Goal: Obtain resource: Obtain resource

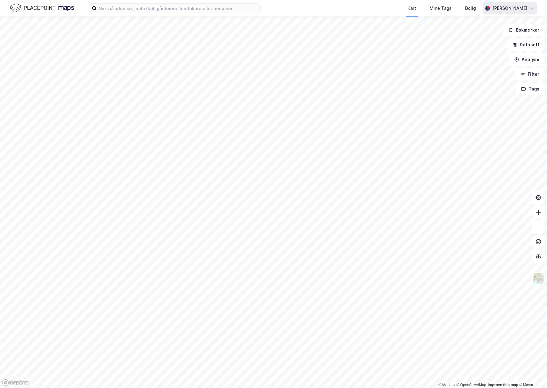
click at [530, 11] on div "[PERSON_NAME]" at bounding box center [510, 8] width 55 height 12
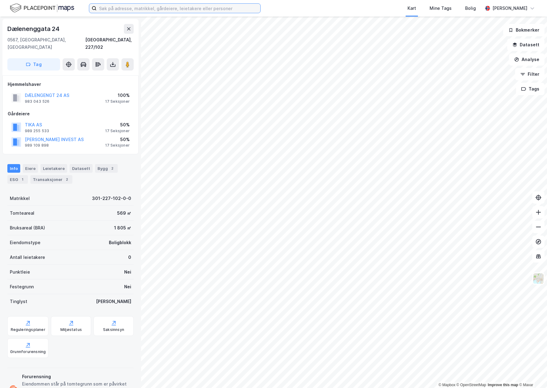
click at [142, 9] on input at bounding box center [179, 8] width 164 height 9
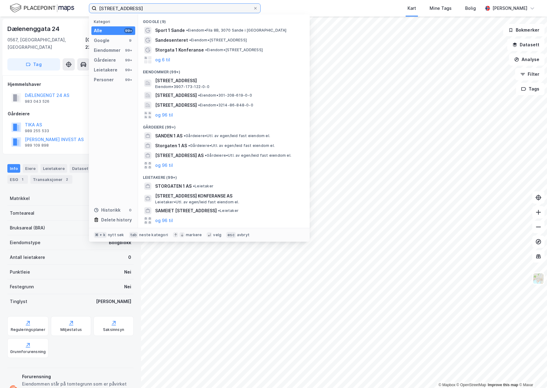
type input "[STREET_ADDRESS]"
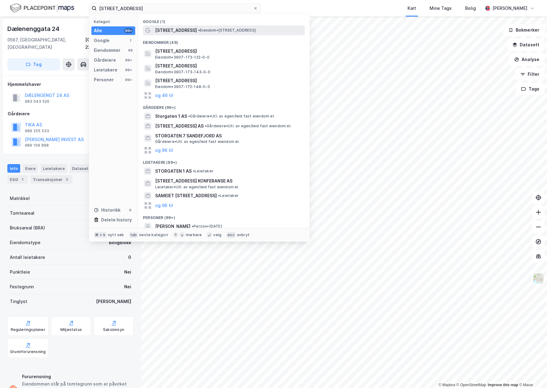
click at [198, 31] on span "• Eiendom • [STREET_ADDRESS]" at bounding box center [227, 30] width 58 height 5
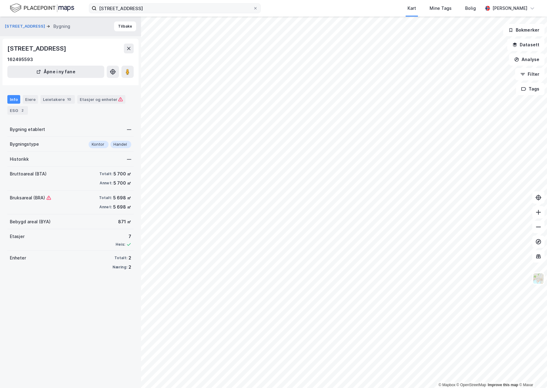
click at [255, 9] on icon at bounding box center [256, 8] width 4 height 4
click at [253, 9] on input "[STREET_ADDRESS]" at bounding box center [175, 8] width 156 height 9
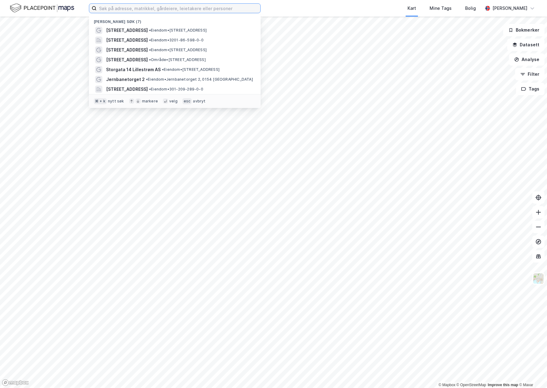
click at [161, 6] on input at bounding box center [179, 8] width 164 height 9
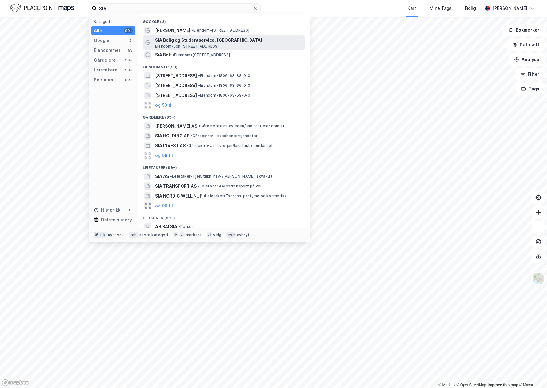
click at [251, 45] on div "[PERSON_NAME] og Studentservice, Grimstad Eiendom • [PERSON_NAME][STREET_ADDRES…" at bounding box center [229, 42] width 148 height 12
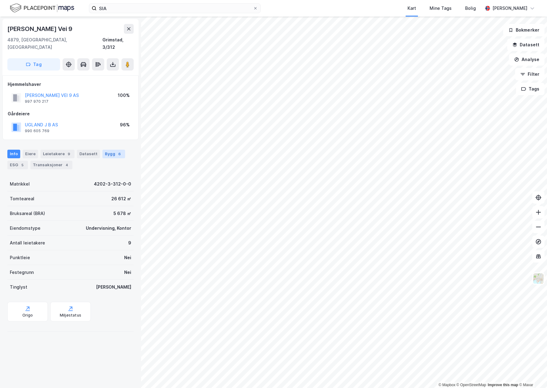
click at [117, 151] on div "6" at bounding box center [120, 154] width 6 height 6
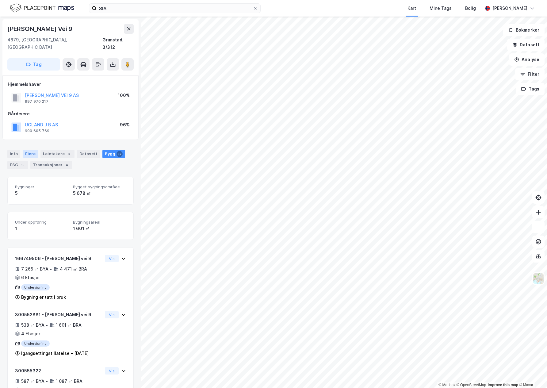
click at [30, 150] on div "Eiere" at bounding box center [30, 154] width 15 height 9
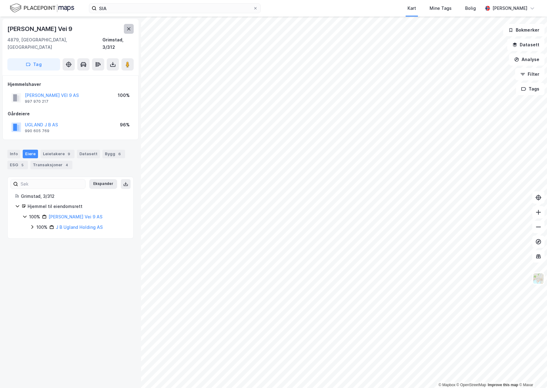
click at [129, 33] on button at bounding box center [129, 29] width 10 height 10
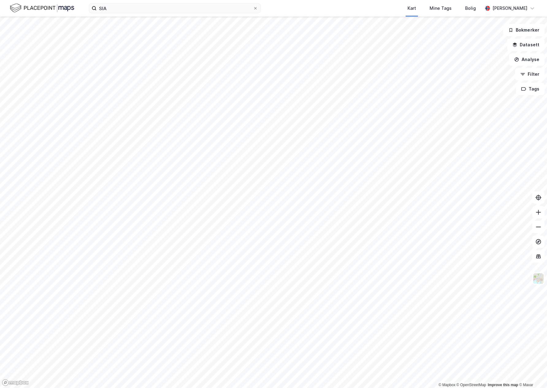
click at [125, 13] on div "SIA Kart Mine Tags Bolig [PERSON_NAME]" at bounding box center [273, 8] width 547 height 17
click at [123, 5] on input "SIA" at bounding box center [175, 8] width 156 height 9
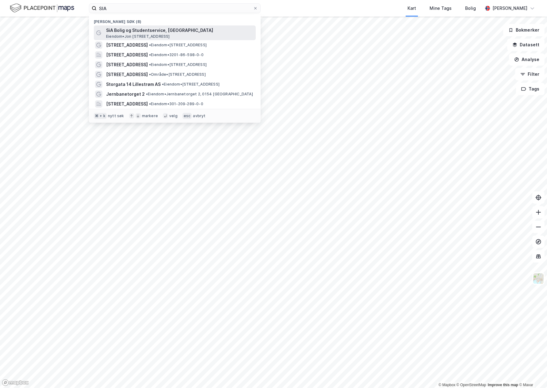
click at [216, 34] on span "SiA Bolig og Studentservice, [GEOGRAPHIC_DATA]" at bounding box center [179, 30] width 147 height 7
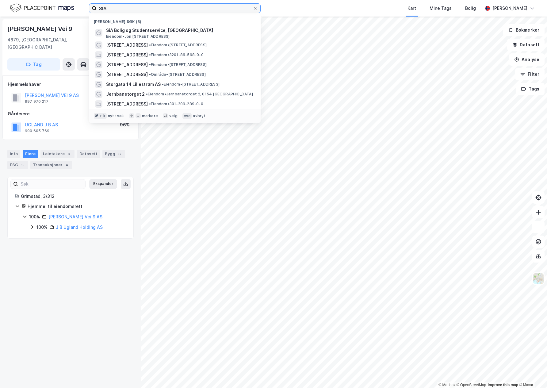
click at [124, 8] on input "SIA" at bounding box center [175, 8] width 156 height 9
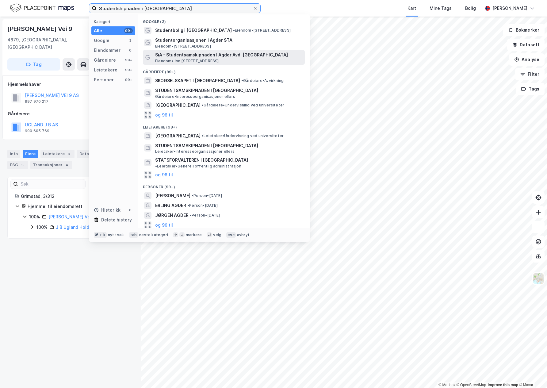
type input "Studentshipnaden i [GEOGRAPHIC_DATA]"
click at [260, 60] on div "SiA - Studentsamskipnaden I Agder Avd. Grimstad [GEOGRAPHIC_DATA] • [STREET_ADD…" at bounding box center [229, 57] width 148 height 12
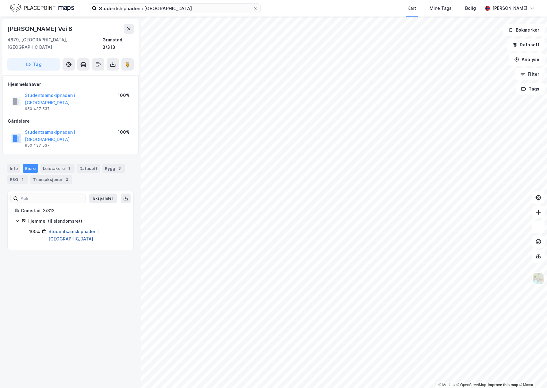
click at [66, 229] on link "Studentsamskipnaden I [GEOGRAPHIC_DATA]" at bounding box center [73, 235] width 50 height 13
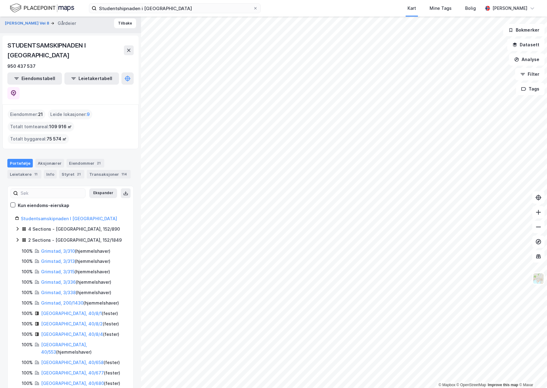
scroll to position [8, 0]
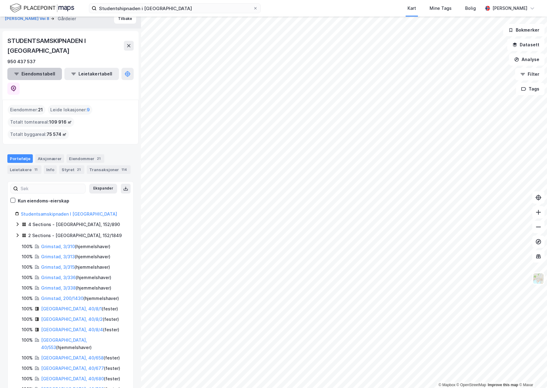
click at [46, 68] on button "Eiendomstabell" at bounding box center [34, 74] width 55 height 12
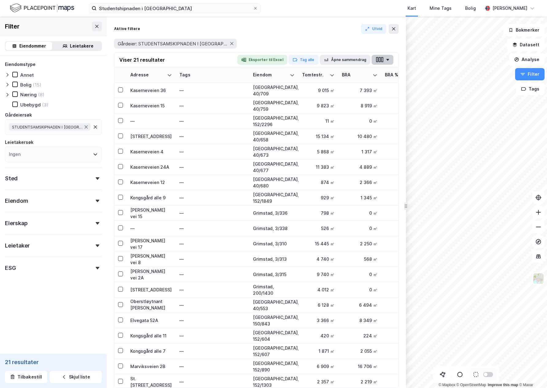
click at [387, 61] on button "button" at bounding box center [383, 60] width 22 height 10
click at [344, 35] on div "Gårdeier: STUDENTSAMSKIPNADEN I [GEOGRAPHIC_DATA]" at bounding box center [256, 43] width 285 height 17
click at [357, 59] on button "Åpne sammendrag" at bounding box center [345, 60] width 51 height 10
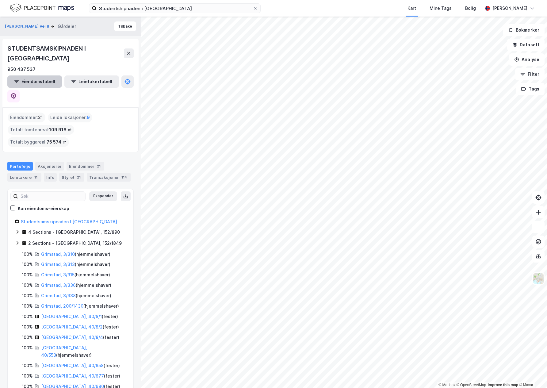
click at [41, 75] on button "Eiendomstabell" at bounding box center [34, 81] width 55 height 12
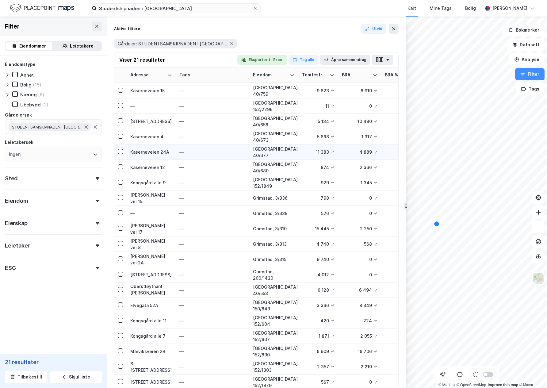
scroll to position [17, 0]
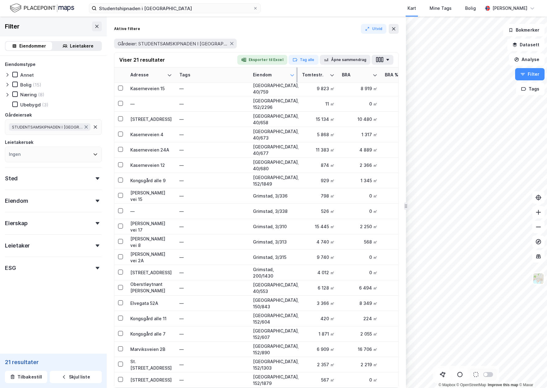
click at [294, 76] on icon at bounding box center [292, 75] width 5 height 5
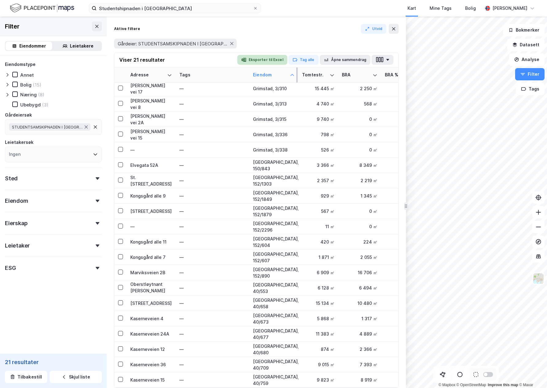
click at [265, 60] on button "Eksporter til Excel" at bounding box center [262, 60] width 50 height 10
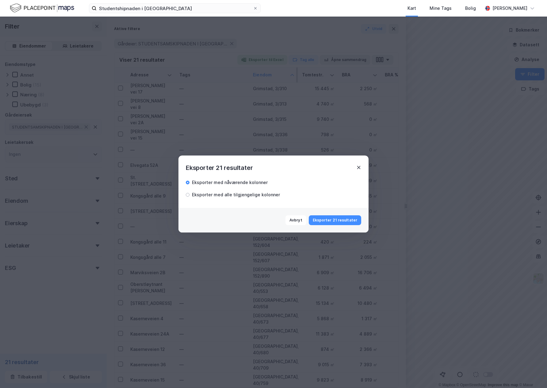
click at [358, 167] on icon at bounding box center [358, 167] width 5 height 5
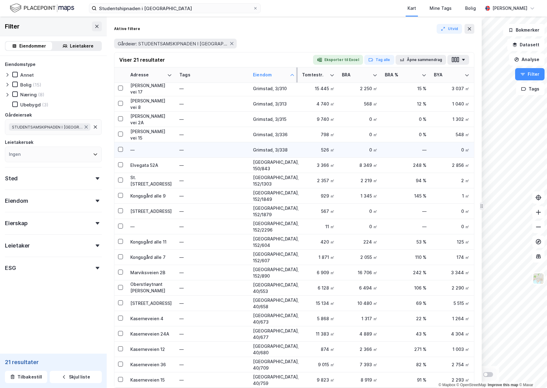
drag, startPoint x: 405, startPoint y: 60, endPoint x: 364, endPoint y: 142, distance: 91.2
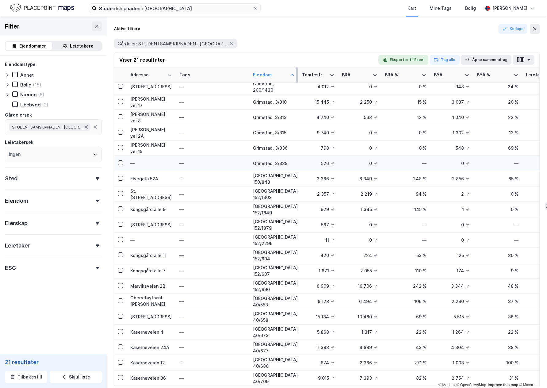
scroll to position [0, 0]
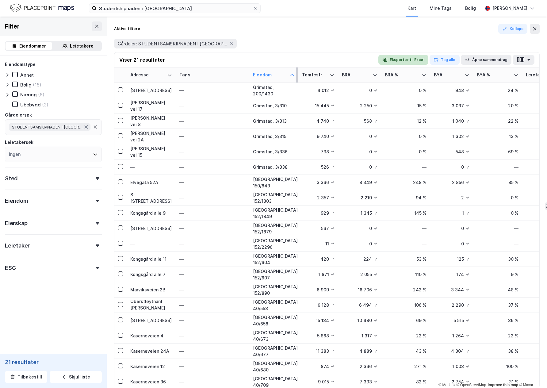
click at [411, 62] on button "Eksporter til Excel" at bounding box center [403, 60] width 50 height 10
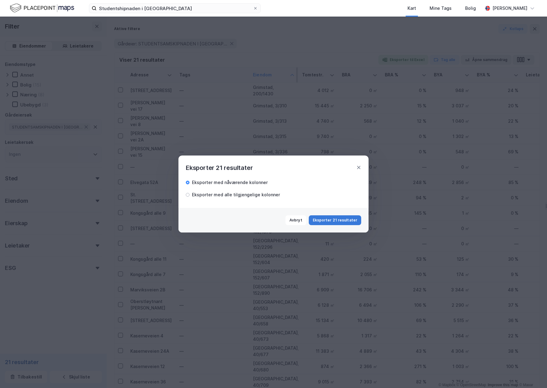
click at [326, 222] on button "Eksporter 21 resultater" at bounding box center [335, 220] width 52 height 10
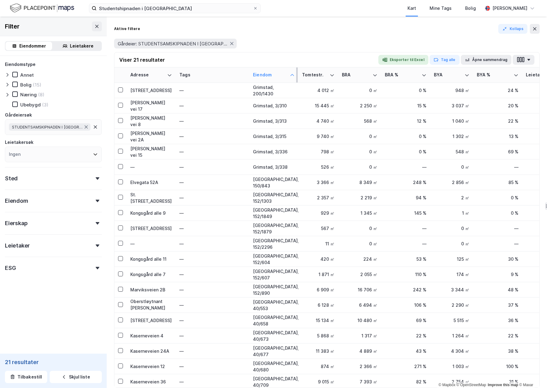
drag, startPoint x: 331, startPoint y: 34, endPoint x: 303, endPoint y: 33, distance: 27.9
click at [331, 34] on div "Aktive filtere Kollaps Gårdeier: STUDENTSAMSKIPNADEN I [GEOGRAPHIC_DATA]" at bounding box center [327, 38] width 426 height 28
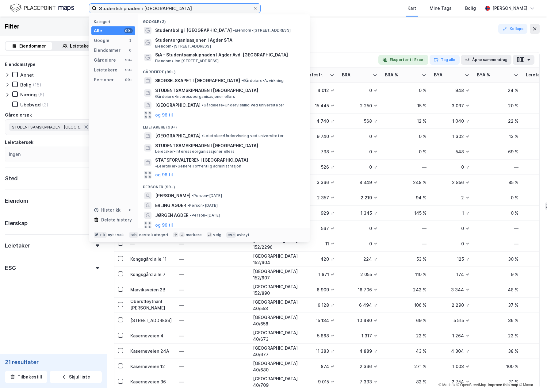
drag, startPoint x: 209, startPoint y: 8, endPoint x: 255, endPoint y: 13, distance: 46.6
click at [209, 8] on input "Studentshipnaden i [GEOGRAPHIC_DATA]" at bounding box center [175, 8] width 156 height 9
drag, startPoint x: 255, startPoint y: 8, endPoint x: 205, endPoint y: 7, distance: 49.4
click at [255, 8] on icon at bounding box center [256, 8] width 4 height 4
click at [253, 8] on input "Studentshipnaden i [GEOGRAPHIC_DATA]" at bounding box center [175, 8] width 156 height 9
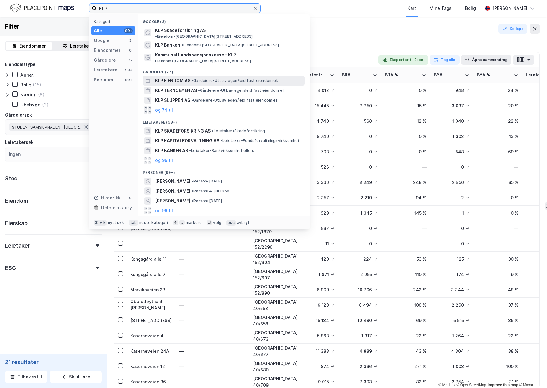
type input "KLP"
click at [184, 77] on span "KLP EIENDOM AS" at bounding box center [172, 80] width 35 height 7
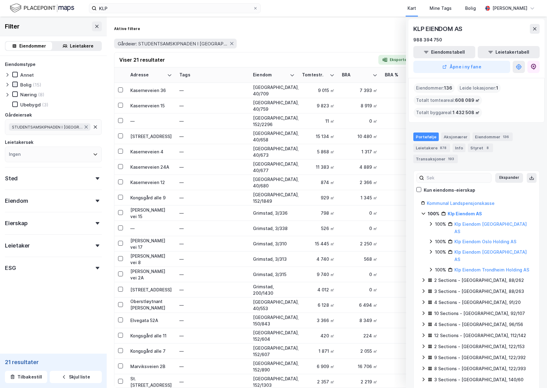
click at [15, 84] on icon at bounding box center [15, 84] width 4 height 4
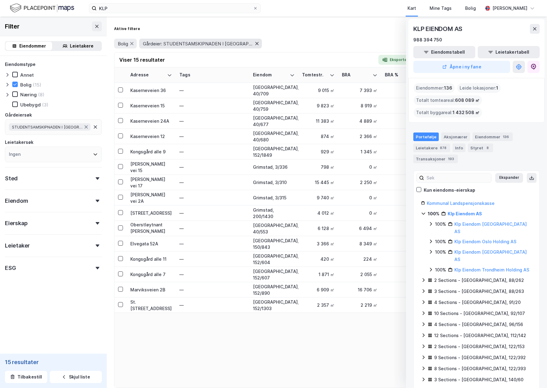
click at [255, 44] on icon at bounding box center [257, 43] width 5 height 5
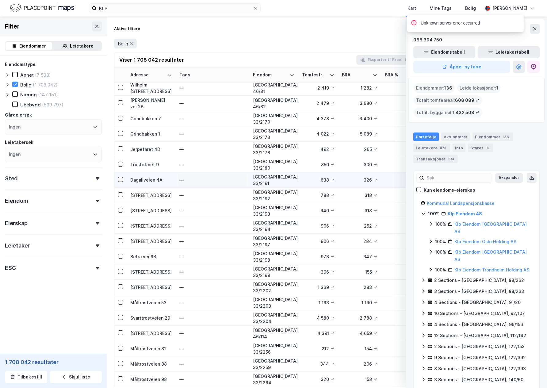
scroll to position [212, 0]
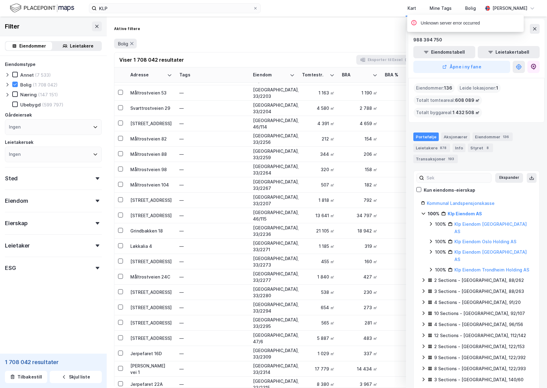
click at [537, 30] on div "Unknown server error occurred" at bounding box center [484, 25] width 117 height 20
click at [14, 95] on icon at bounding box center [15, 94] width 4 height 4
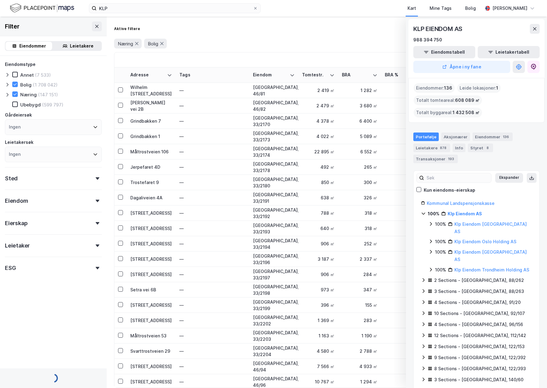
drag, startPoint x: 14, startPoint y: 105, endPoint x: 97, endPoint y: 32, distance: 110.2
click at [14, 104] on icon at bounding box center [14, 104] width 3 height 2
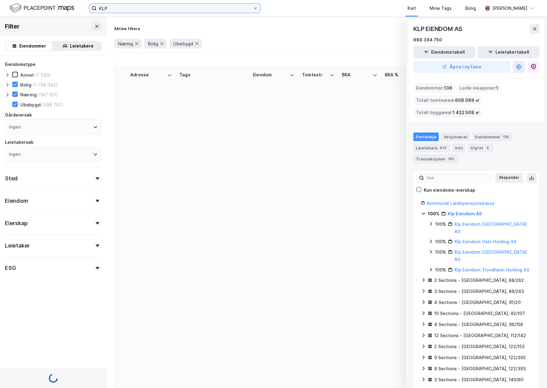
click at [125, 9] on input "KLP" at bounding box center [175, 8] width 156 height 9
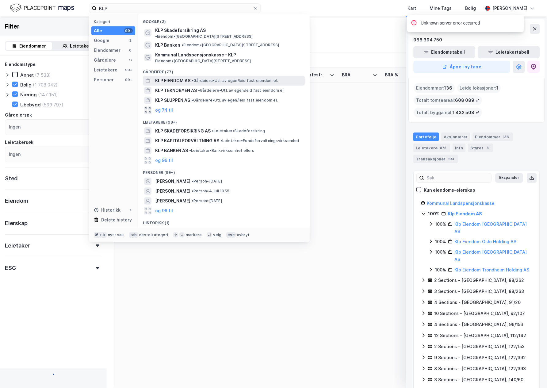
click at [197, 78] on span "• Gårdeiere • Utl. av egen/leid fast eiendom el." at bounding box center [235, 80] width 86 height 5
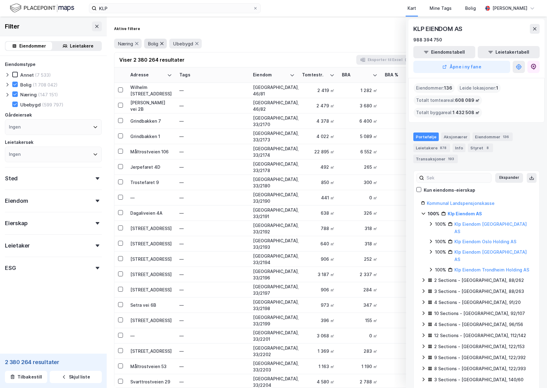
click at [164, 43] on icon at bounding box center [161, 43] width 5 height 5
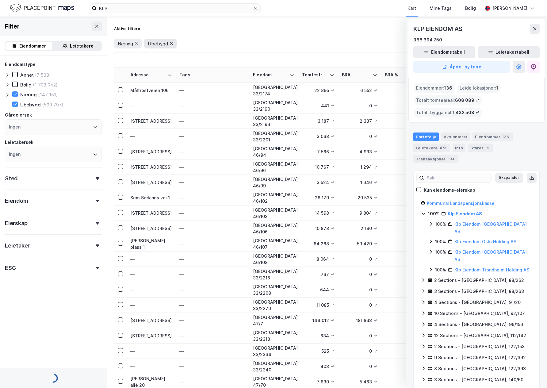
click at [170, 42] on icon at bounding box center [171, 43] width 5 height 5
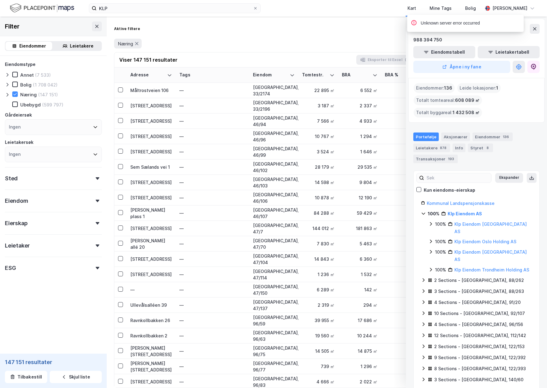
click at [65, 180] on div "Sted" at bounding box center [53, 175] width 97 height 17
click at [52, 207] on div "Ingen" at bounding box center [53, 206] width 97 height 16
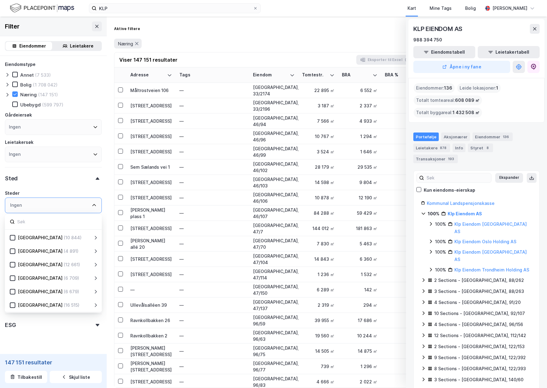
scroll to position [84, 0]
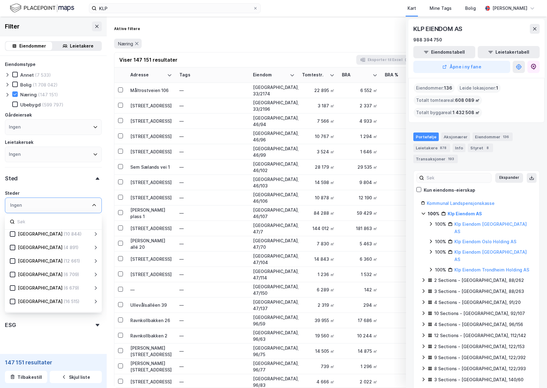
click at [10, 247] on div at bounding box center [13, 248] width 6 height 6
click at [78, 46] on div "Leietakere" at bounding box center [82, 45] width 24 height 7
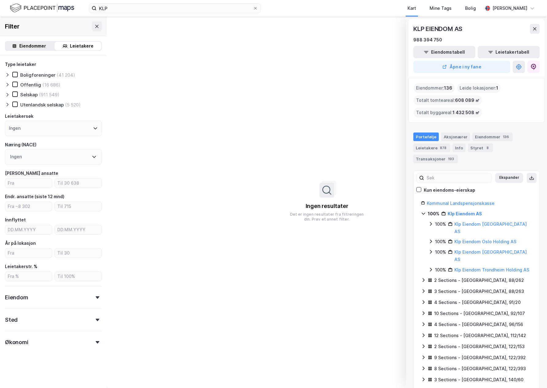
click at [37, 46] on div "Eiendommer" at bounding box center [32, 45] width 27 height 7
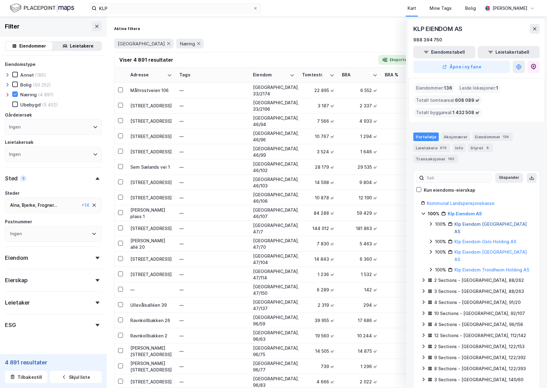
click at [483, 221] on link "Klp Eiendom [GEOGRAPHIC_DATA] AS" at bounding box center [491, 227] width 72 height 13
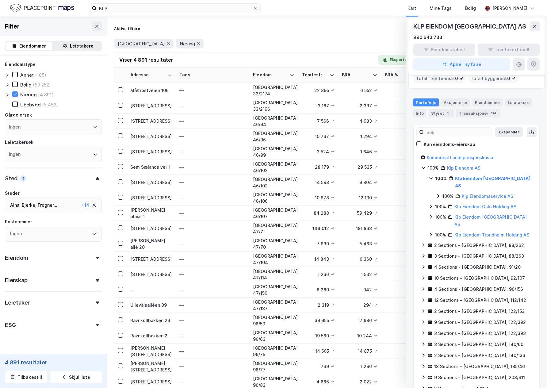
scroll to position [52, 0]
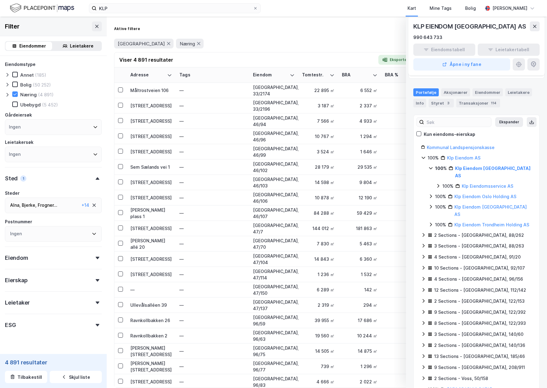
click at [438, 183] on icon at bounding box center [438, 185] width 5 height 5
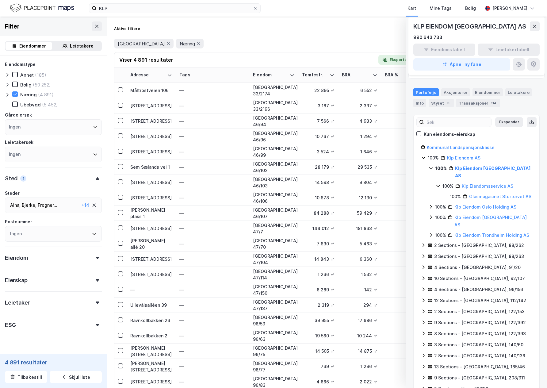
click at [438, 183] on icon at bounding box center [438, 185] width 5 height 5
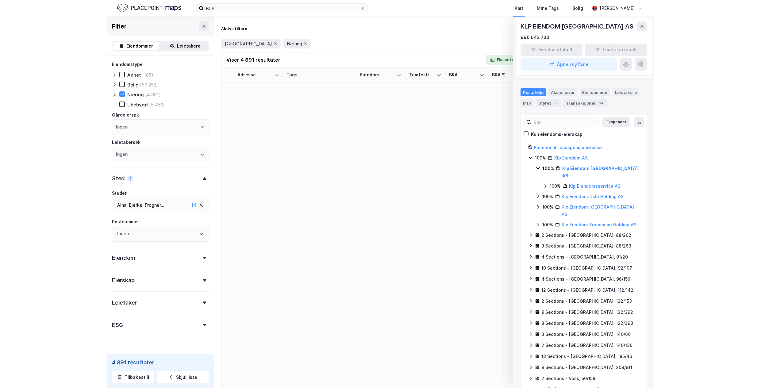
scroll to position [0, 0]
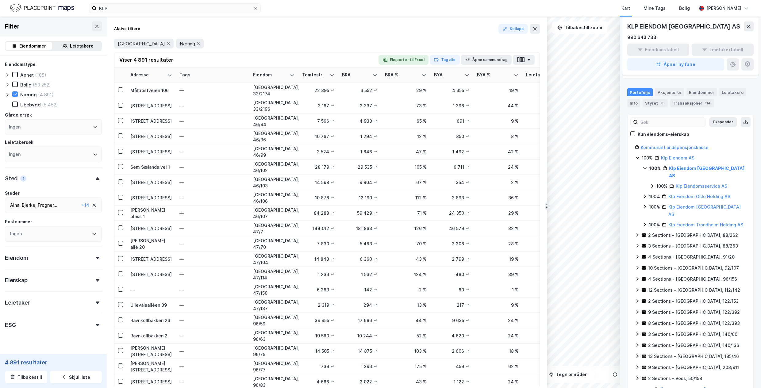
drag, startPoint x: 528, startPoint y: 57, endPoint x: 538, endPoint y: 56, distance: 9.7
click at [538, 56] on div "Viser 4 891 resultater Eksporter til Excel Tag alle Åpne sammendrag" at bounding box center [326, 59] width 425 height 15
click at [526, 60] on button "button" at bounding box center [524, 60] width 22 height 10
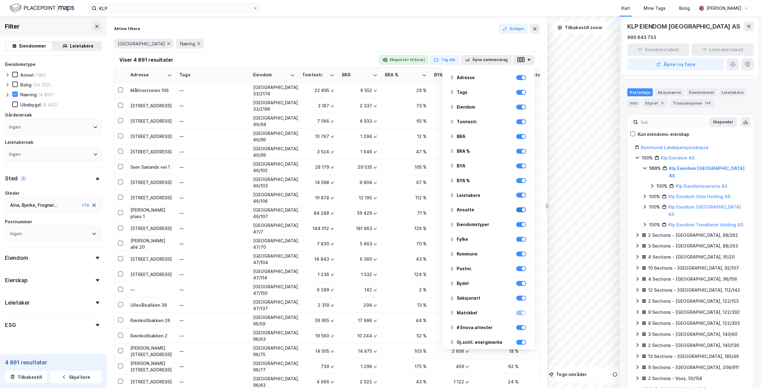
click at [522, 210] on div at bounding box center [524, 210] width 4 height 4
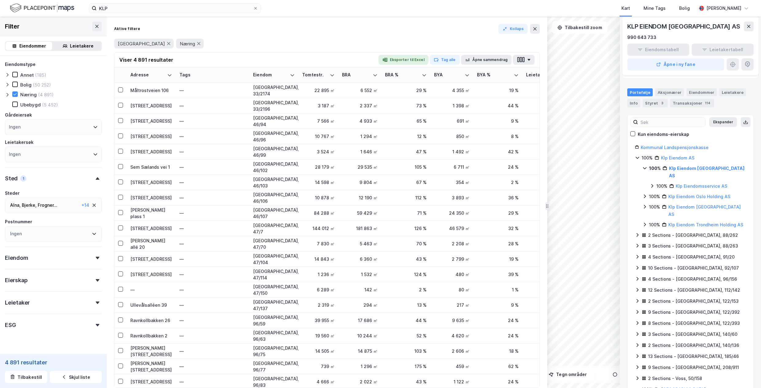
click at [452, 41] on div "Oslo Næring" at bounding box center [327, 44] width 426 height 10
